Goal: Information Seeking & Learning: Learn about a topic

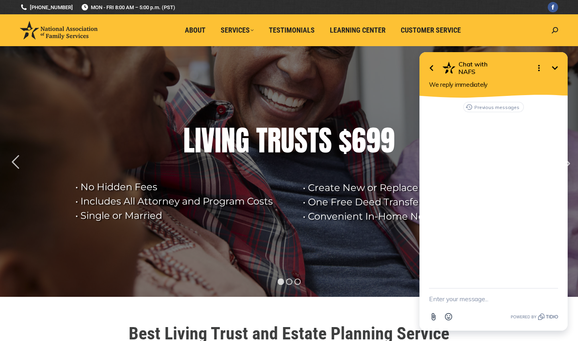
click at [67, 32] on img at bounding box center [59, 30] width 78 height 18
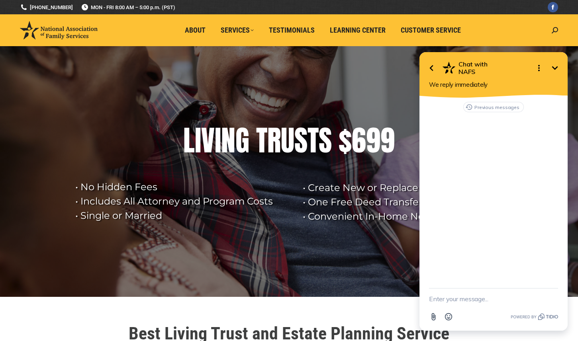
click at [461, 299] on textarea "New message" at bounding box center [493, 299] width 129 height 21
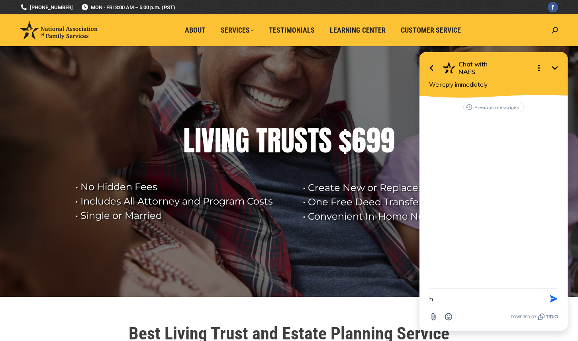
type textarea "hi"
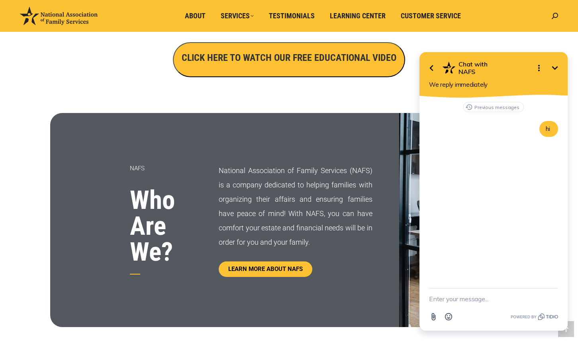
scroll to position [302, 0]
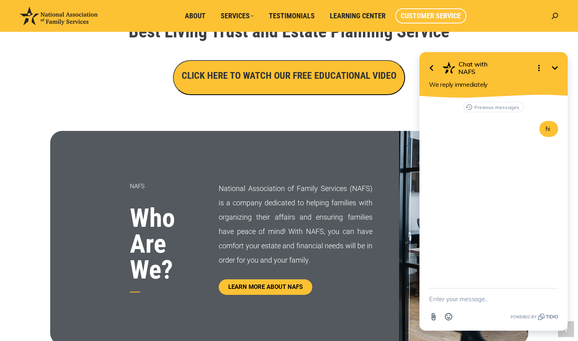
click at [431, 20] on link "Customer Service" at bounding box center [430, 15] width 71 height 15
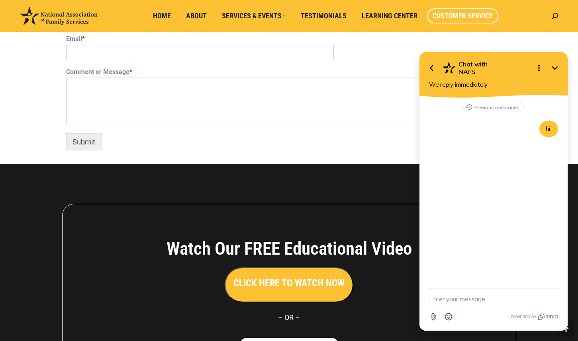
scroll to position [695, 0]
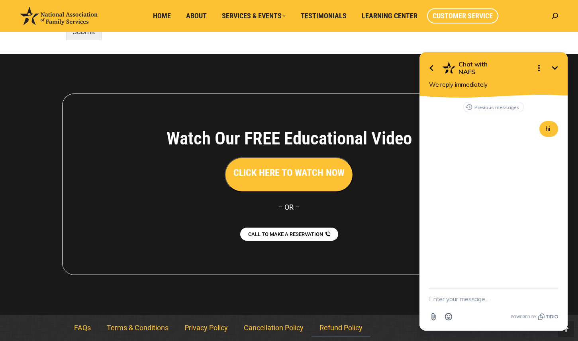
click at [349, 327] on link "Refund Policy" at bounding box center [340, 328] width 59 height 18
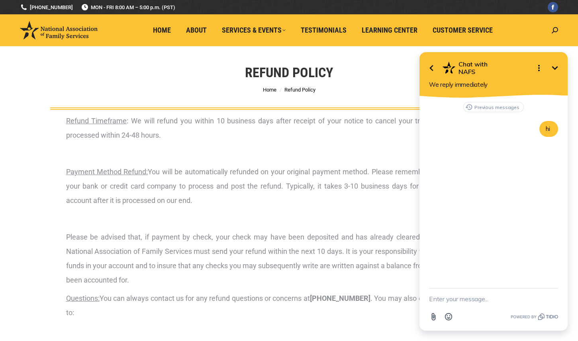
click at [465, 301] on textarea "New message" at bounding box center [493, 299] width 129 height 21
type textarea "hello"
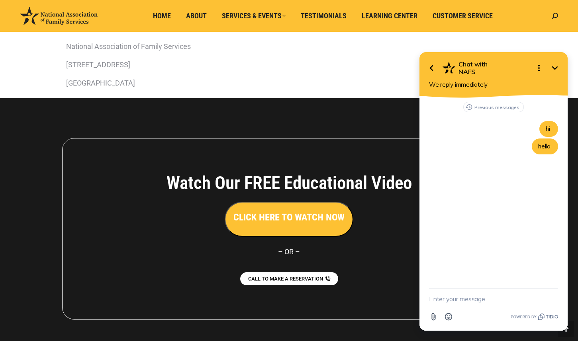
scroll to position [324, 0]
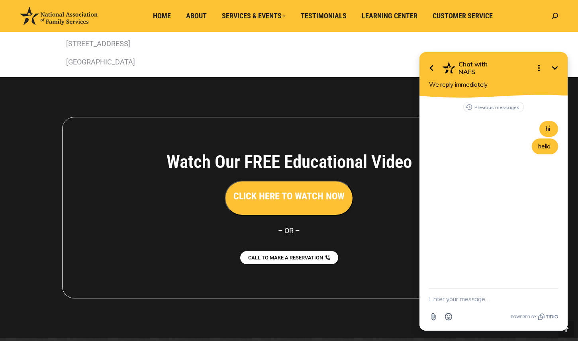
click at [297, 203] on button "CLICK HERE TO WATCH NOW" at bounding box center [289, 198] width 129 height 35
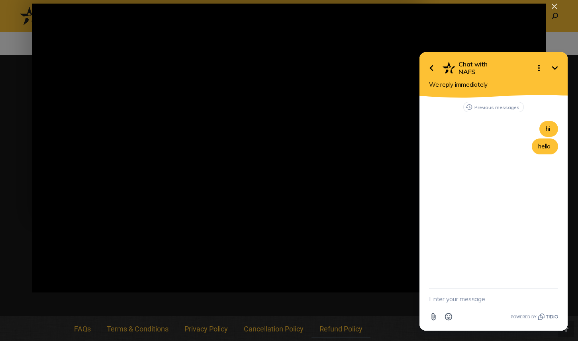
scroll to position [348, 0]
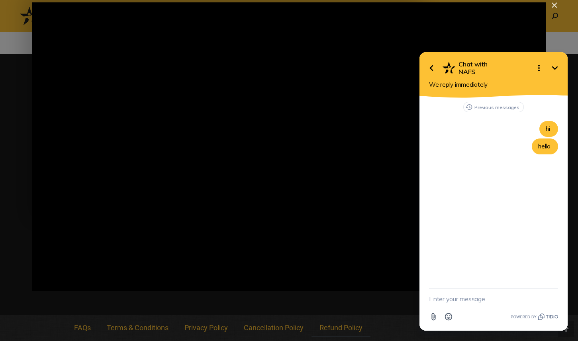
click at [555, 63] on button "Minimize" at bounding box center [555, 68] width 16 height 16
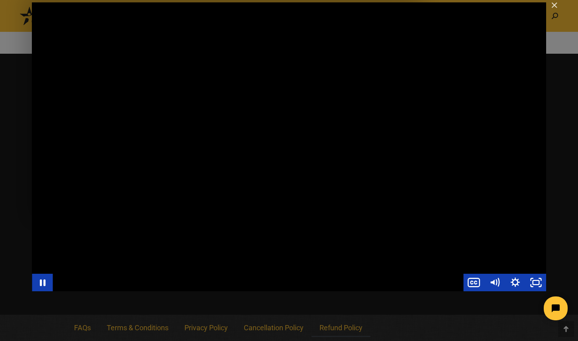
scroll to position [0, 0]
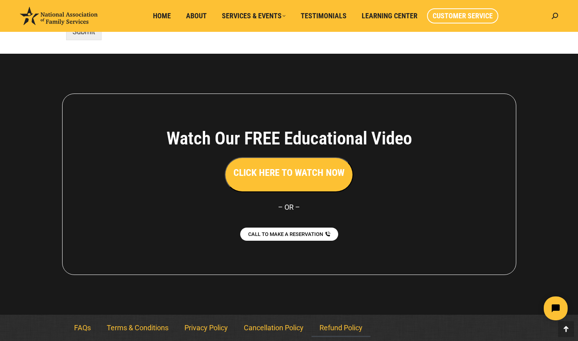
click at [347, 337] on link "Refund Policy" at bounding box center [340, 328] width 59 height 18
click at [345, 328] on link "Refund Policy" at bounding box center [340, 328] width 59 height 18
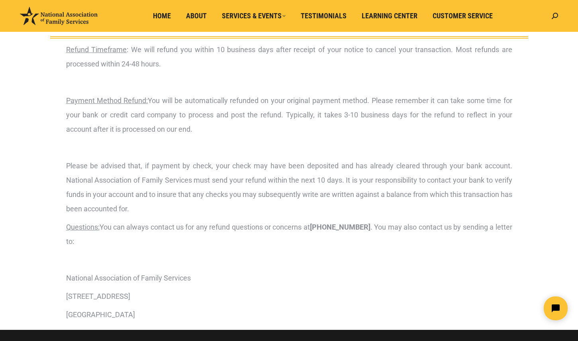
scroll to position [72, 0]
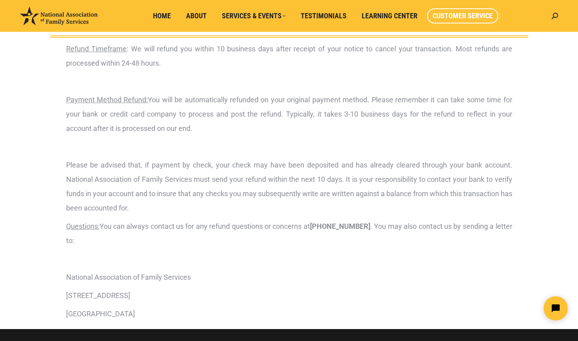
click at [468, 16] on span "Customer Service" at bounding box center [463, 16] width 60 height 9
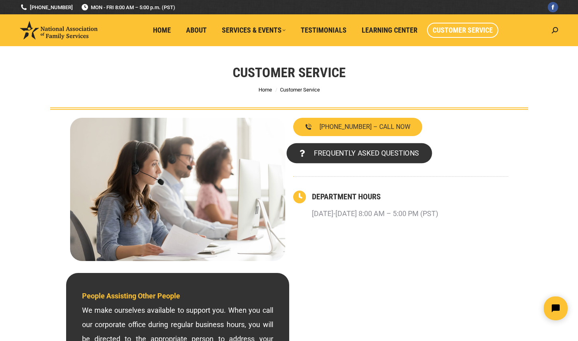
click at [414, 150] on span "FREQUENTLY ASKED QUESTIONS" at bounding box center [365, 153] width 105 height 7
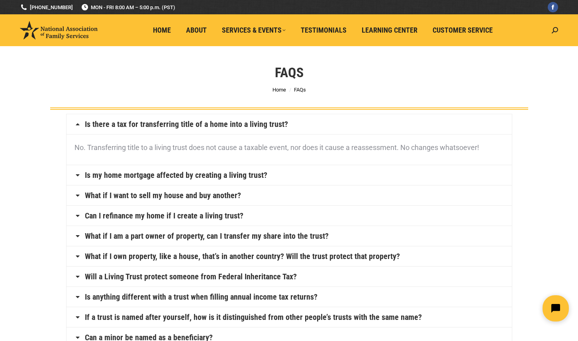
click at [555, 306] on icon "Open chat widget" at bounding box center [560, 309] width 12 height 12
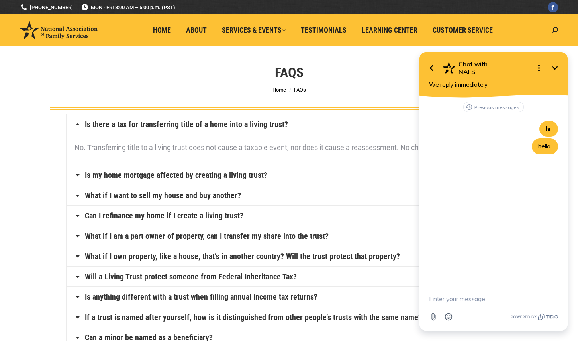
click at [64, 30] on img at bounding box center [59, 30] width 78 height 18
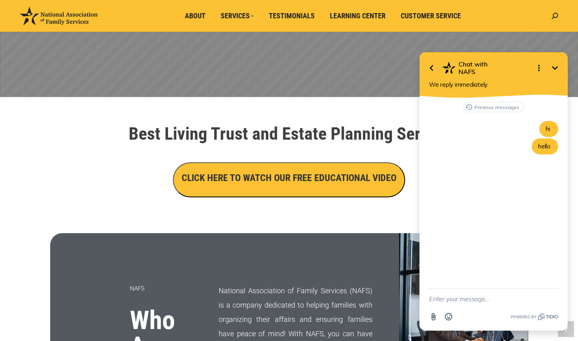
scroll to position [120, 0]
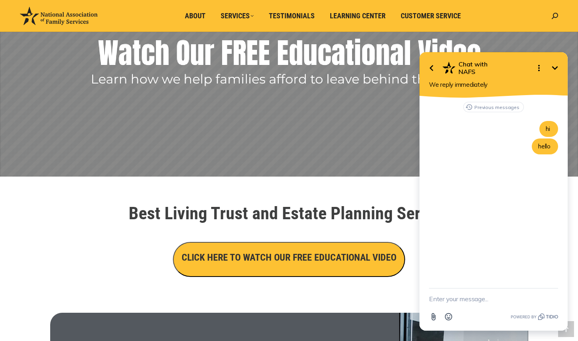
drag, startPoint x: 90, startPoint y: 36, endPoint x: 183, endPoint y: 4, distance: 98.0
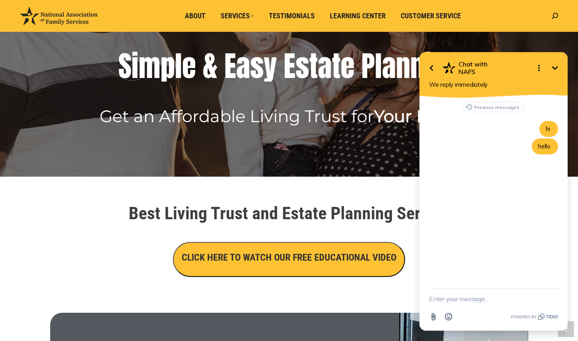
click at [557, 59] on div "Go back Chat with NAFS Minimize Open options We reply immediately" at bounding box center [493, 75] width 148 height 46
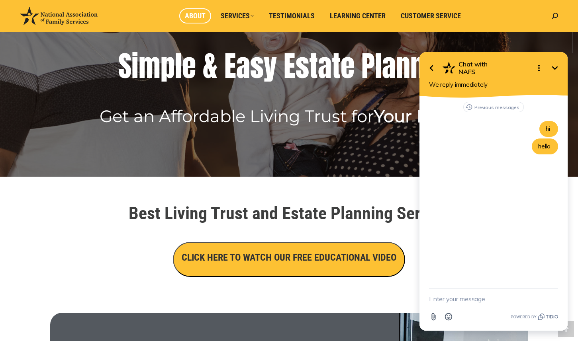
click at [202, 18] on span "About" at bounding box center [195, 16] width 21 height 9
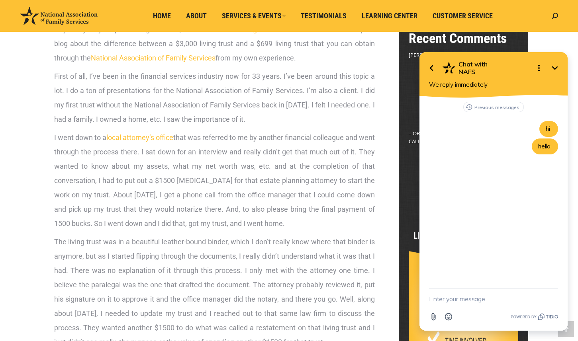
scroll to position [251, 0]
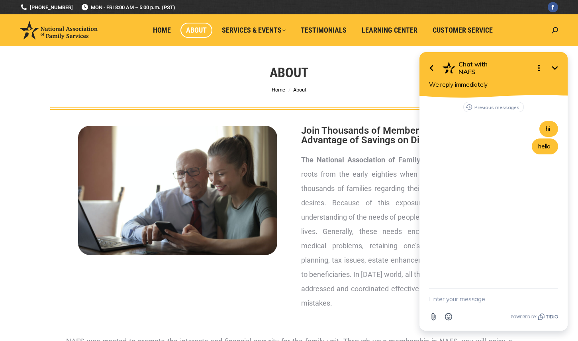
click at [559, 65] on icon "Minimize" at bounding box center [555, 68] width 10 height 10
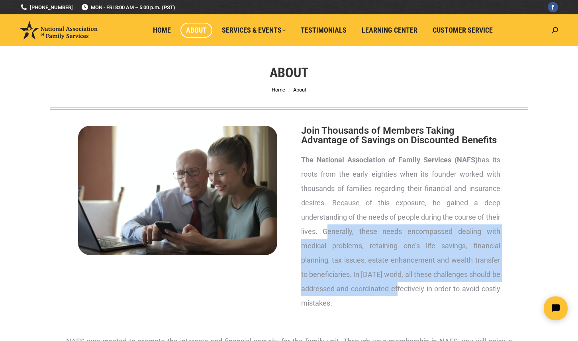
drag, startPoint x: 338, startPoint y: 233, endPoint x: 407, endPoint y: 291, distance: 89.9
click at [407, 291] on p "The National Association of Family Services (NAFS) has its roots from the early…" at bounding box center [400, 232] width 199 height 158
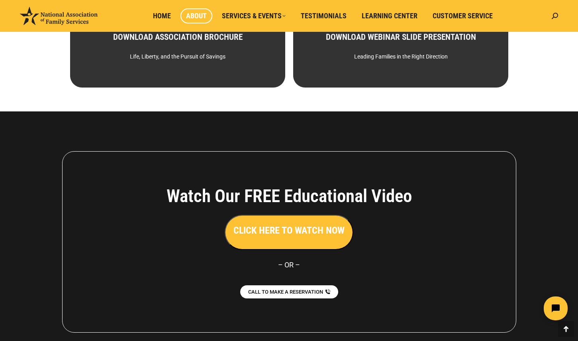
scroll to position [569, 0]
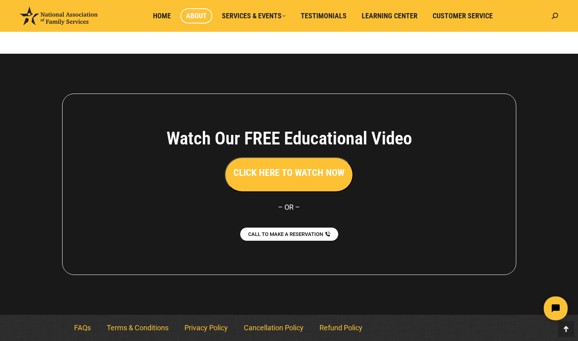
click at [283, 180] on button "CLICK HERE TO WATCH NOW" at bounding box center [289, 174] width 129 height 35
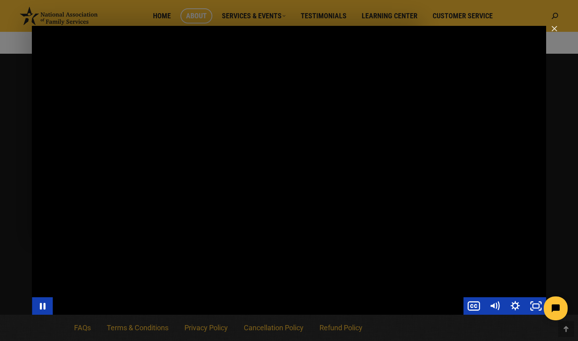
click at [361, 190] on div "Main Video - Full Webinar (Emma) Landon V1.4" at bounding box center [289, 170] width 514 height 289
